Goal: Navigation & Orientation: Find specific page/section

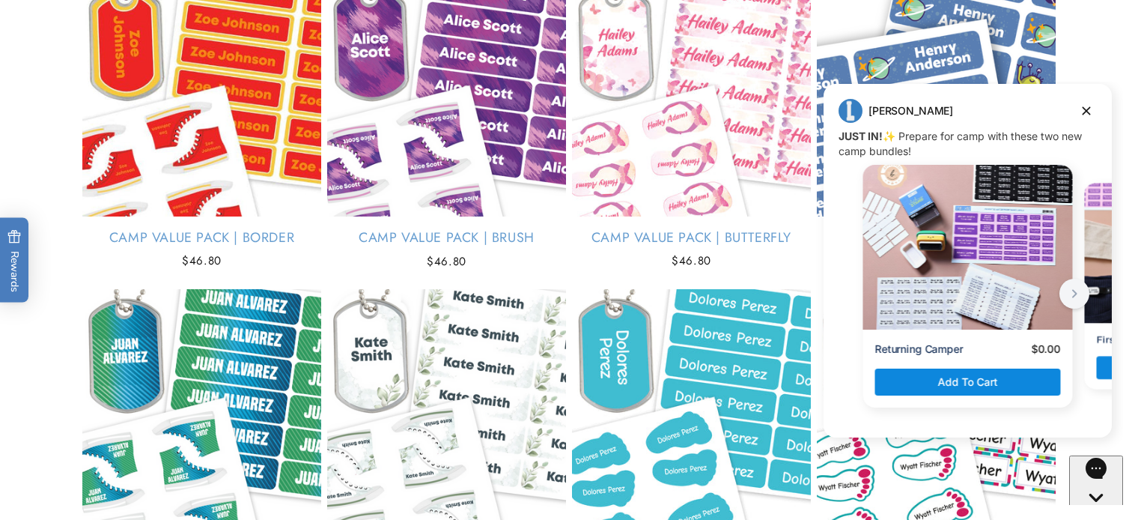
scroll to position [3318, 0]
